Goal: Task Accomplishment & Management: Manage account settings

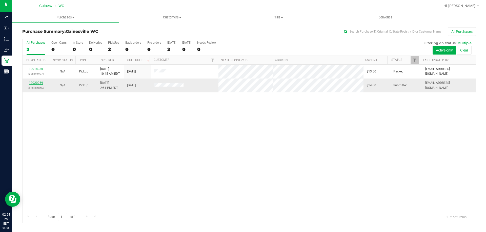
click at [40, 83] on link "12020969" at bounding box center [36, 83] width 14 height 4
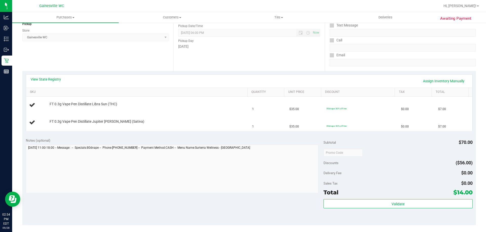
scroll to position [177, 0]
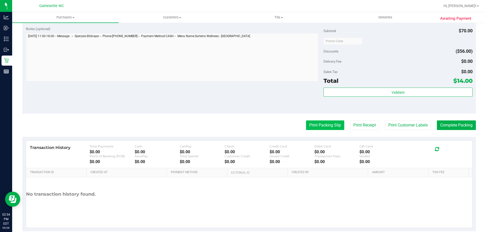
click at [319, 130] on button "Print Packing Slip" at bounding box center [325, 126] width 38 height 10
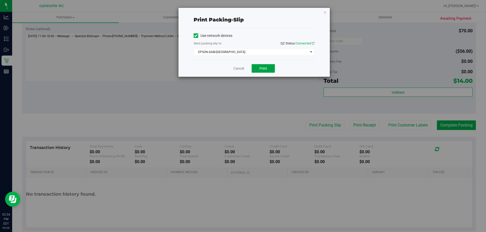
click at [271, 69] on button "Print" at bounding box center [262, 68] width 23 height 9
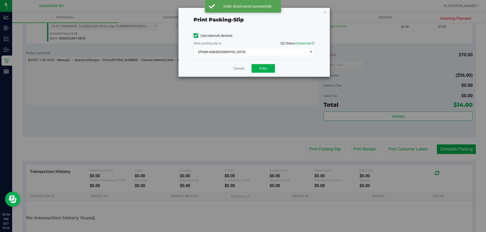
click at [231, 66] on div "Cancel Print" at bounding box center [254, 68] width 121 height 17
click at [235, 67] on link "Cancel" at bounding box center [238, 68] width 11 height 5
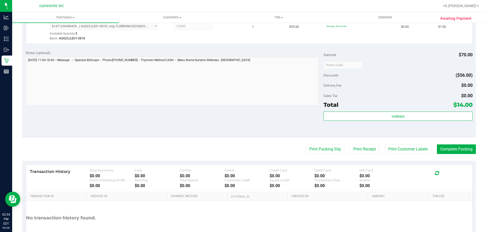
click at [396, 122] on div "Validate" at bounding box center [397, 123] width 149 height 23
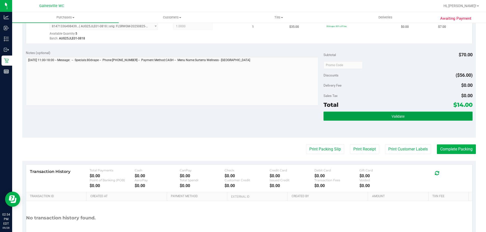
click at [397, 121] on button "Validate" at bounding box center [397, 116] width 149 height 9
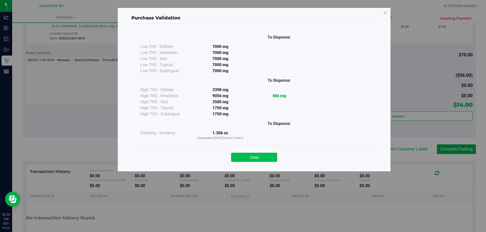
click at [268, 158] on button "Close" at bounding box center [254, 157] width 46 height 9
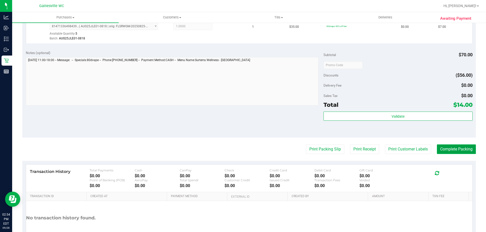
click at [437, 146] on button "Complete Packing" at bounding box center [456, 150] width 39 height 10
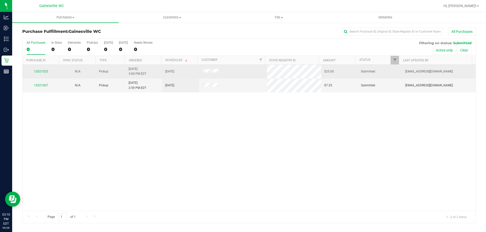
click at [42, 73] on div "12021025" at bounding box center [41, 71] width 31 height 5
click at [43, 73] on link "12021025" at bounding box center [41, 72] width 14 height 4
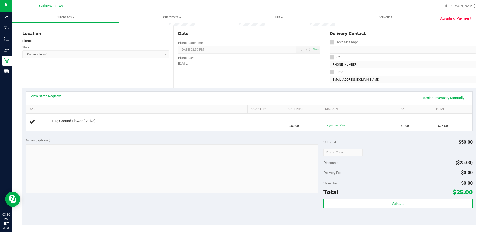
scroll to position [169, 0]
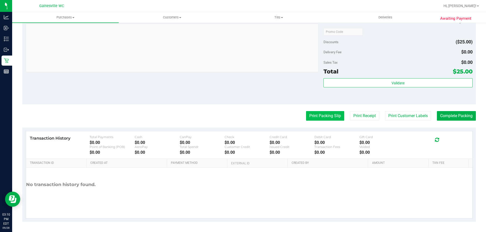
click at [325, 114] on button "Print Packing Slip" at bounding box center [325, 116] width 38 height 10
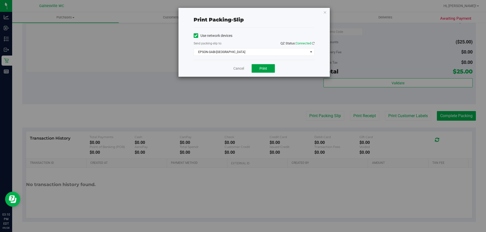
click at [256, 66] on button "Print" at bounding box center [262, 68] width 23 height 9
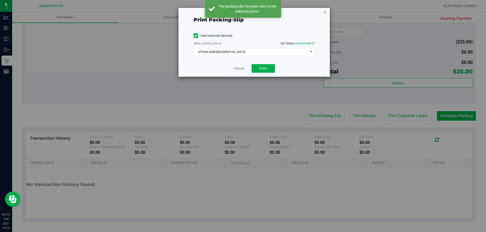
click at [324, 15] on icon "button" at bounding box center [325, 12] width 4 height 6
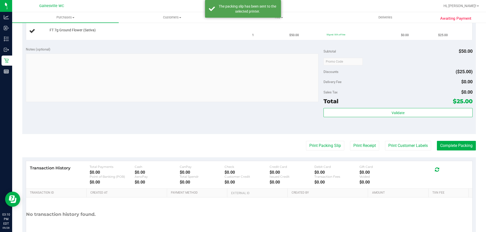
scroll to position [43, 0]
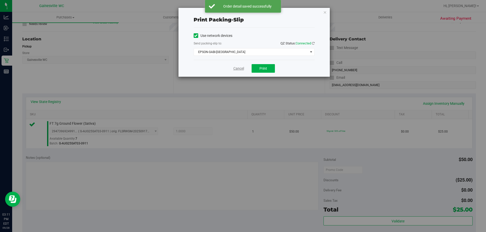
click at [242, 69] on link "Cancel" at bounding box center [238, 68] width 11 height 5
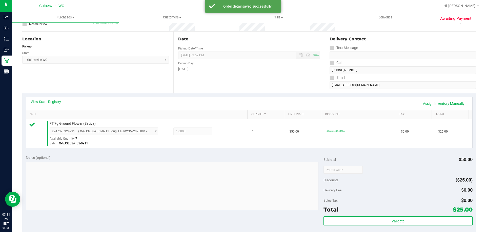
scroll to position [175, 0]
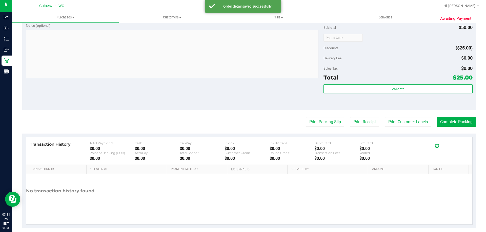
click at [353, 95] on div "Validate" at bounding box center [397, 95] width 149 height 23
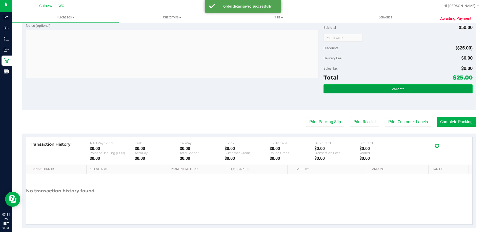
click at [355, 90] on button "Validate" at bounding box center [397, 88] width 149 height 9
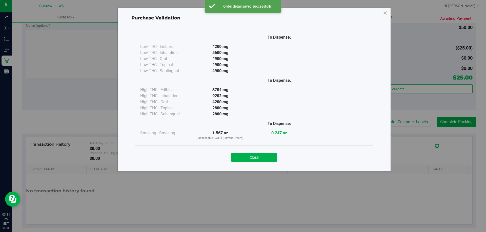
click at [265, 152] on div "Close" at bounding box center [254, 156] width 230 height 13
click at [265, 153] on button "Close" at bounding box center [254, 157] width 46 height 9
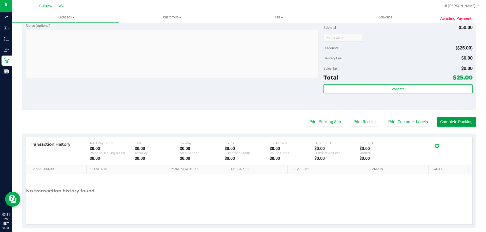
click at [441, 120] on button "Complete Packing" at bounding box center [456, 122] width 39 height 10
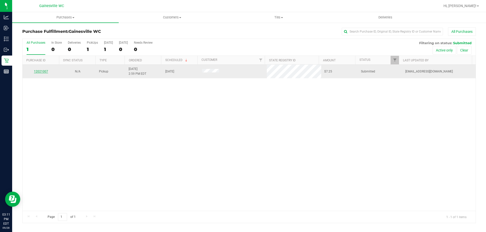
click at [35, 71] on link "12021007" at bounding box center [41, 72] width 14 height 4
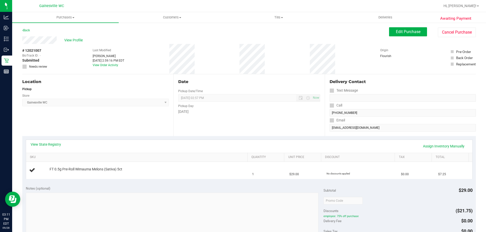
scroll to position [169, 0]
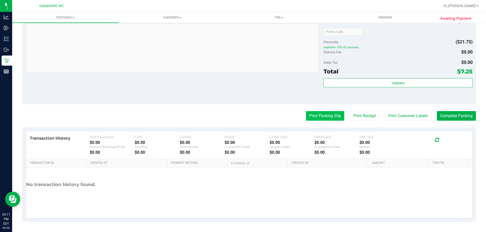
click at [323, 115] on button "Print Packing Slip" at bounding box center [325, 116] width 38 height 10
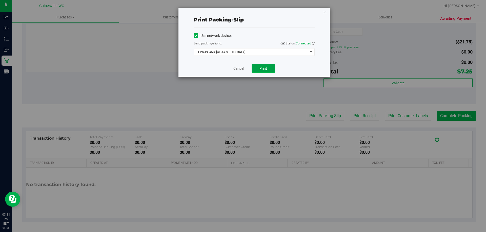
click at [265, 70] on span "Print" at bounding box center [263, 69] width 8 height 4
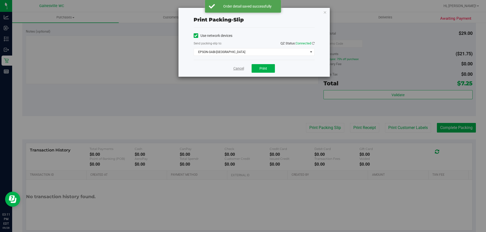
click at [239, 66] on link "Cancel" at bounding box center [238, 68] width 11 height 5
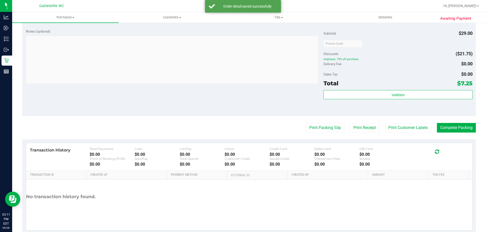
click at [373, 86] on div "Total $7.25" at bounding box center [397, 83] width 149 height 9
click at [374, 89] on div "Subtotal $29.00 Discounts ($21.75) employee: 75% off purchase Delivery Fee $0.0…" at bounding box center [397, 71] width 149 height 84
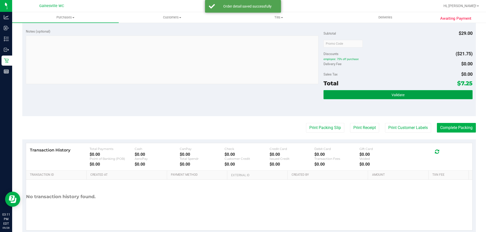
click at [373, 92] on button "Validate" at bounding box center [397, 94] width 149 height 9
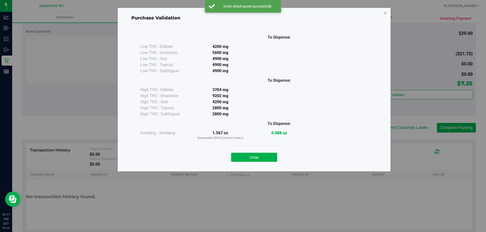
click at [263, 163] on div "Close" at bounding box center [254, 156] width 238 height 20
click at [273, 157] on button "Close" at bounding box center [254, 157] width 46 height 9
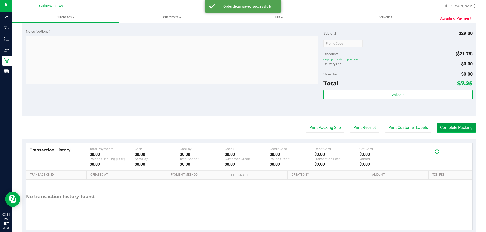
click at [459, 126] on button "Complete Packing" at bounding box center [456, 128] width 39 height 10
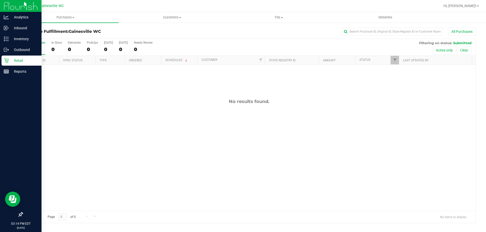
click at [1, 63] on link "Retail" at bounding box center [20, 61] width 41 height 11
